Goal: Task Accomplishment & Management: Manage account settings

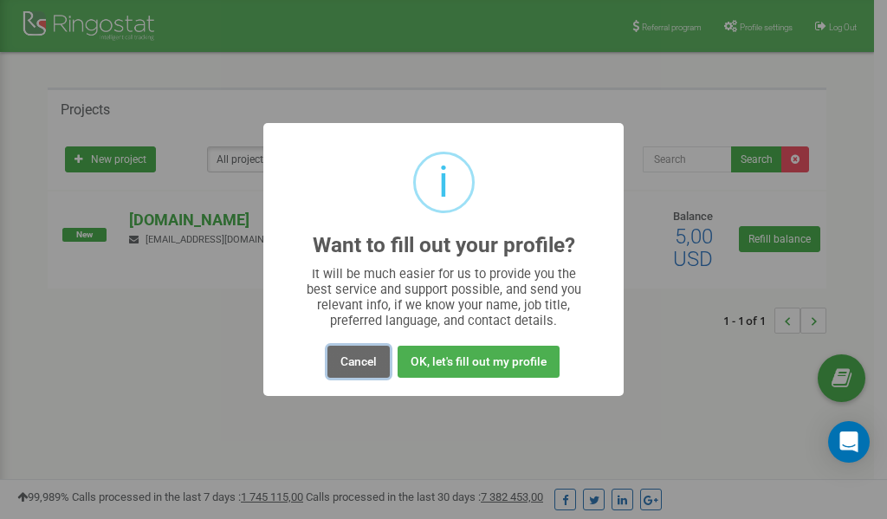
click at [353, 362] on button "Cancel" at bounding box center [358, 362] width 62 height 32
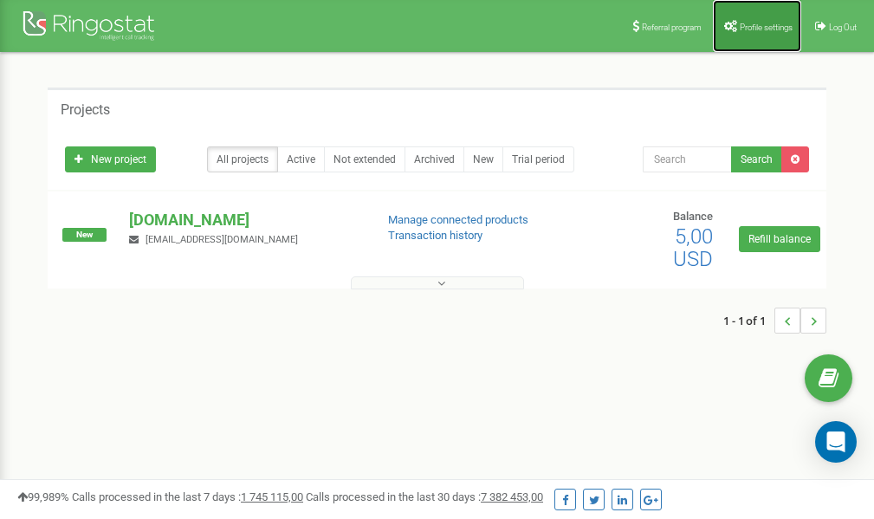
click at [756, 28] on span "Profile settings" at bounding box center [766, 28] width 53 height 10
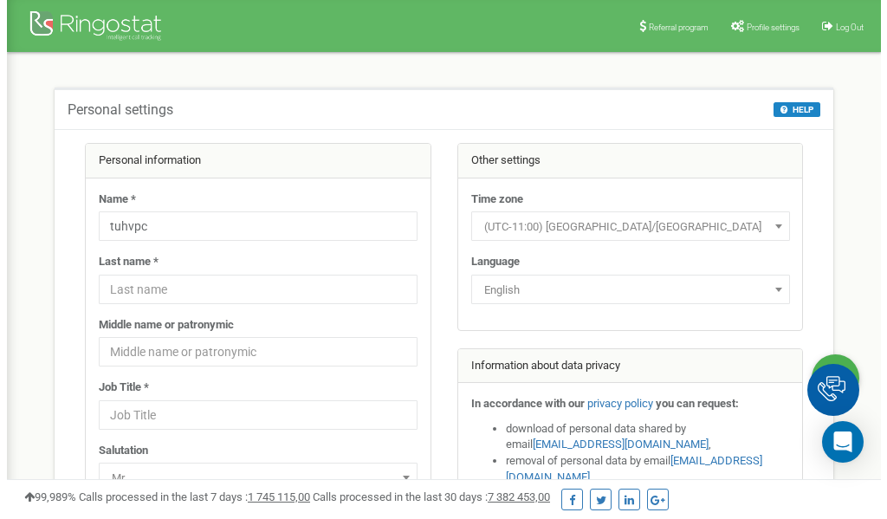
scroll to position [87, 0]
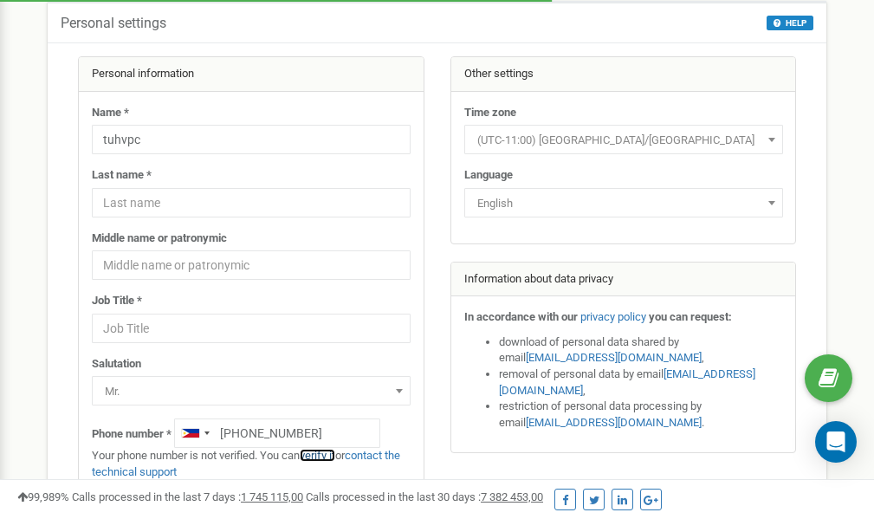
click at [327, 453] on link "verify it" at bounding box center [318, 455] width 36 height 13
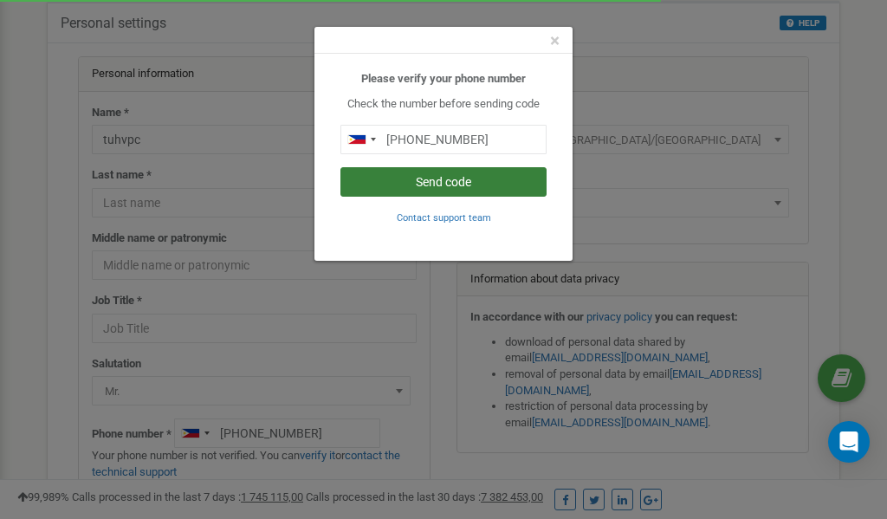
click at [475, 180] on button "Send code" at bounding box center [443, 181] width 206 height 29
